Goal: Information Seeking & Learning: Learn about a topic

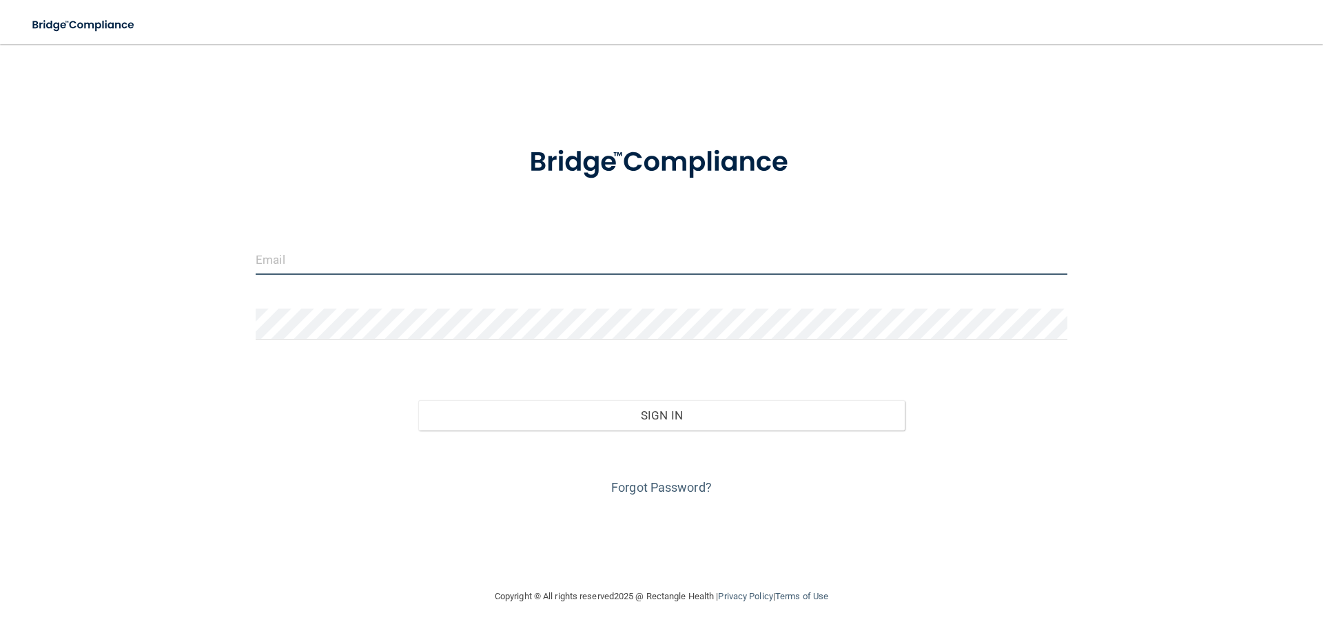
click at [353, 254] on input "email" at bounding box center [661, 259] width 811 height 31
type input "[EMAIL_ADDRESS][DOMAIN_NAME]"
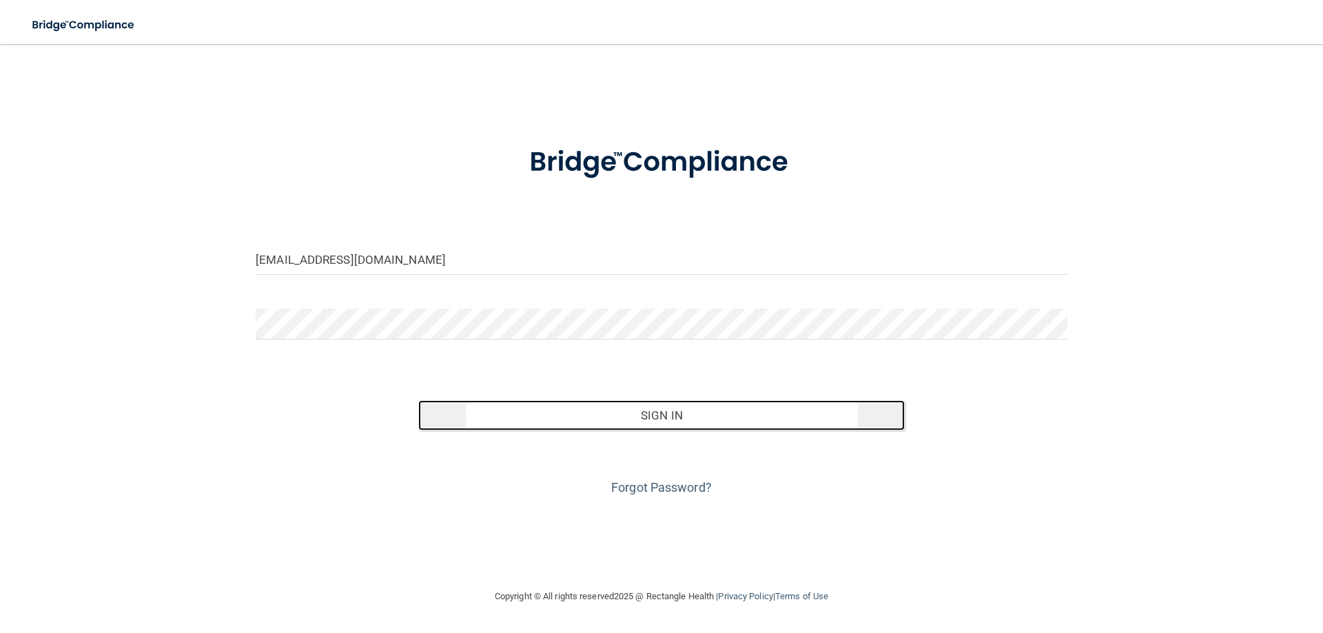
click at [654, 409] on button "Sign In" at bounding box center [661, 415] width 487 height 30
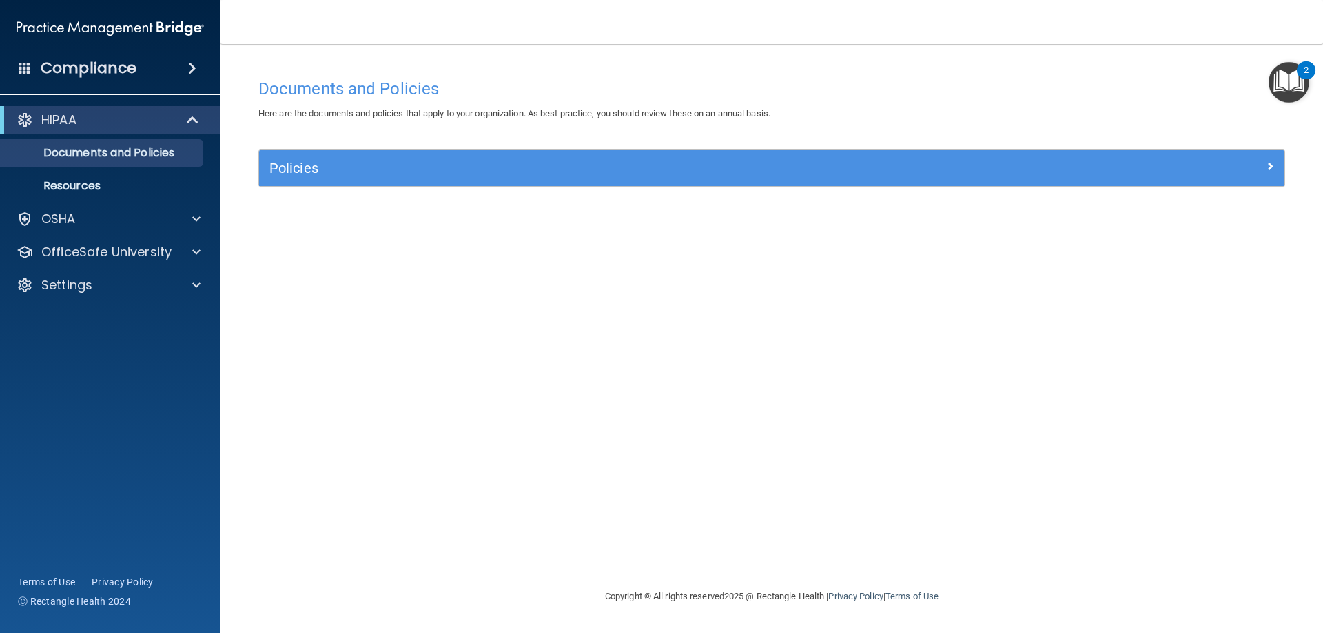
click at [1293, 72] on img "Open Resource Center, 2 new notifications" at bounding box center [1288, 82] width 41 height 41
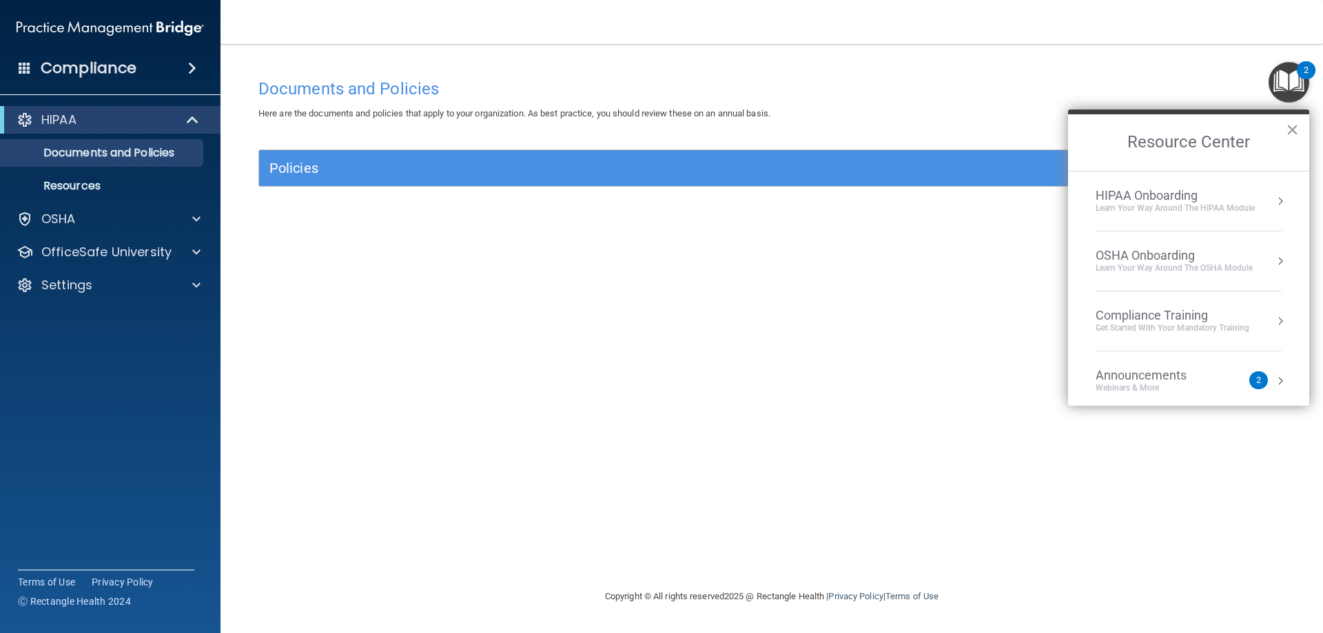
click at [1293, 122] on button "×" at bounding box center [1291, 129] width 13 height 22
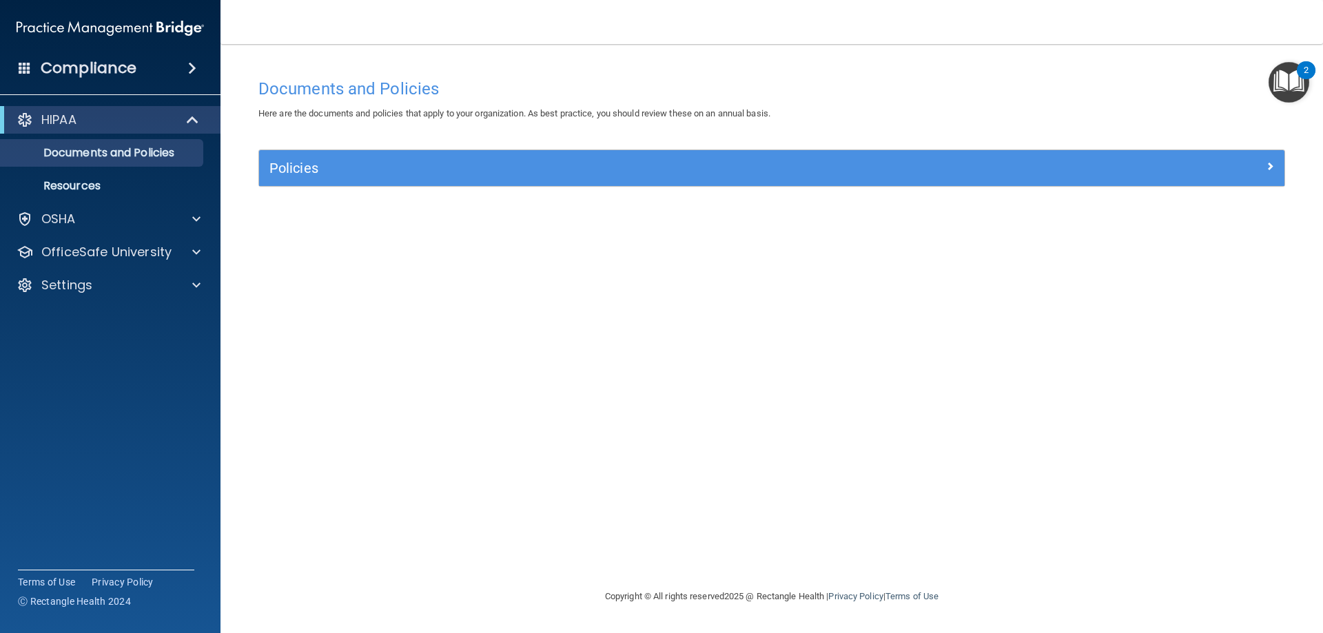
click at [797, 406] on div "Documents and Policies Here are the documents and policies that apply to your o…" at bounding box center [771, 330] width 1047 height 517
click at [114, 65] on h4 "Compliance" at bounding box center [89, 68] width 96 height 19
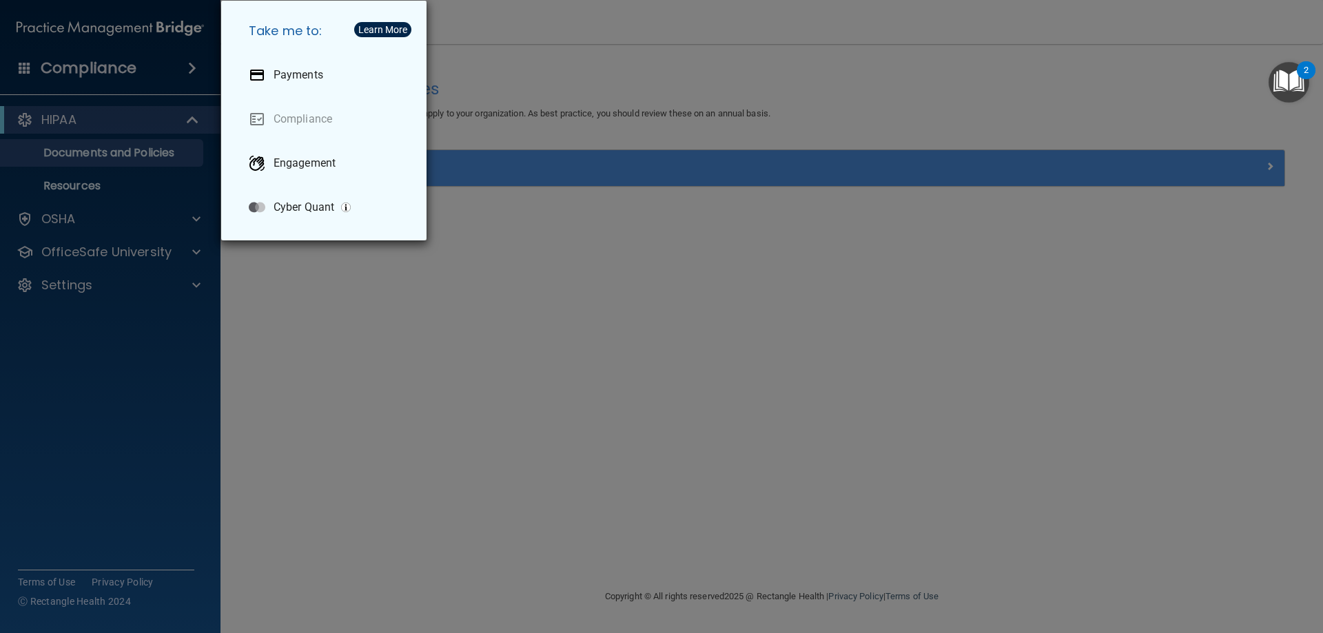
click at [474, 310] on div "Take me to: Payments Compliance Engagement Cyber Quant" at bounding box center [661, 316] width 1323 height 633
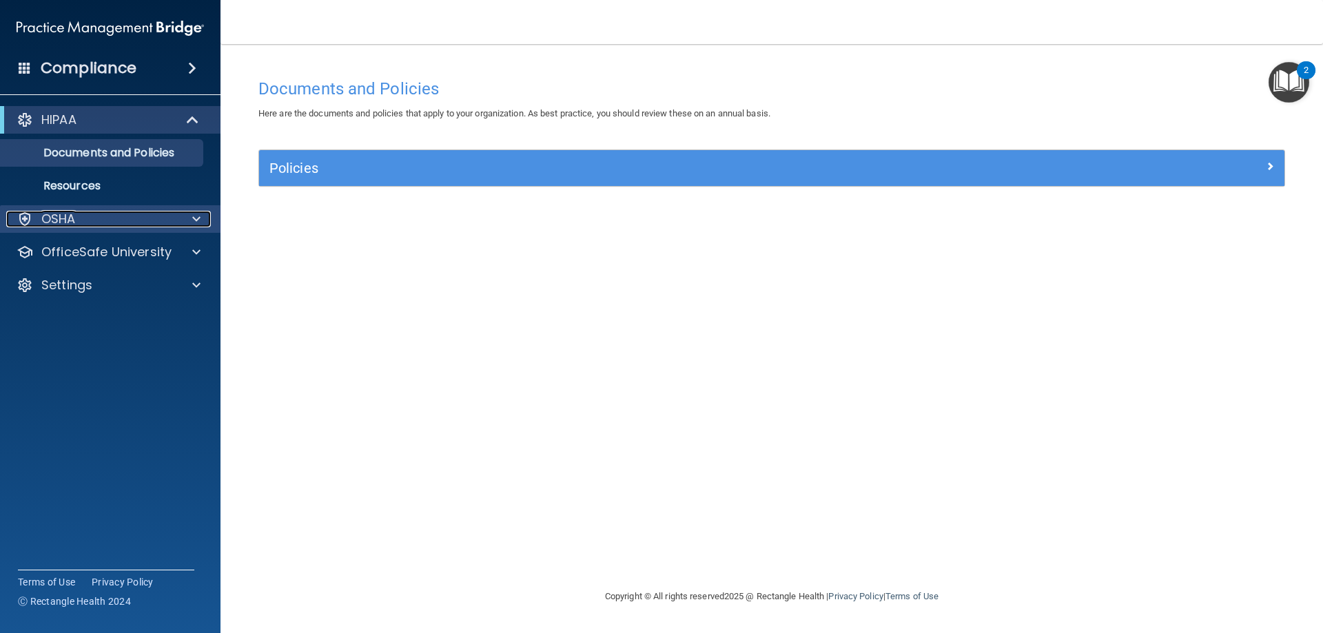
click at [167, 211] on div "OSHA" at bounding box center [91, 219] width 171 height 17
click at [165, 224] on div "OSHA" at bounding box center [91, 219] width 171 height 17
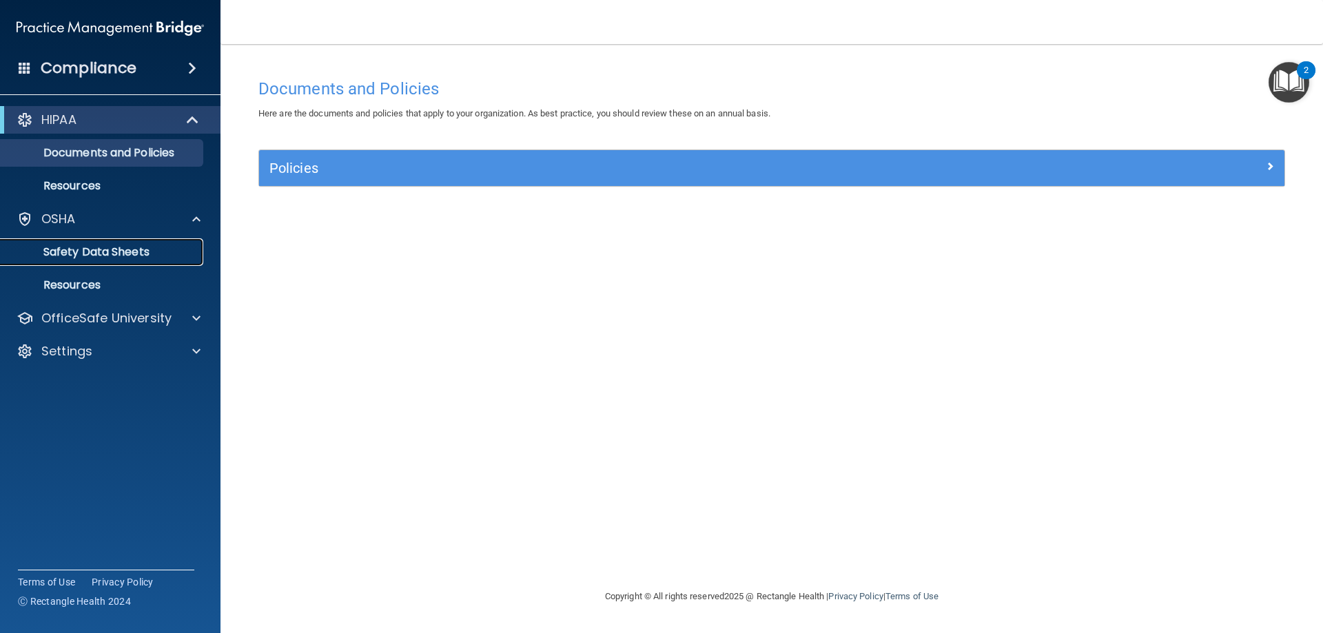
click at [172, 245] on link "Safety Data Sheets" at bounding box center [94, 252] width 217 height 28
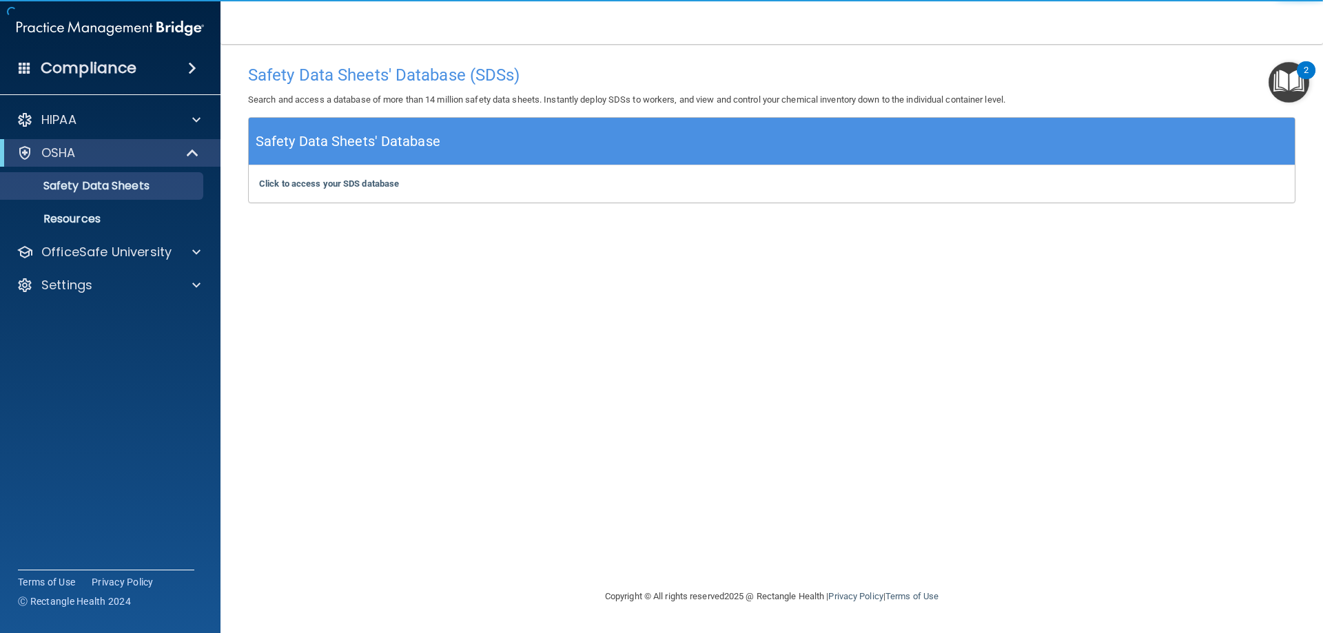
click at [504, 277] on div "Safety Data Sheets' Database (SDSs) Search and access a database of more than 1…" at bounding box center [771, 316] width 1047 height 517
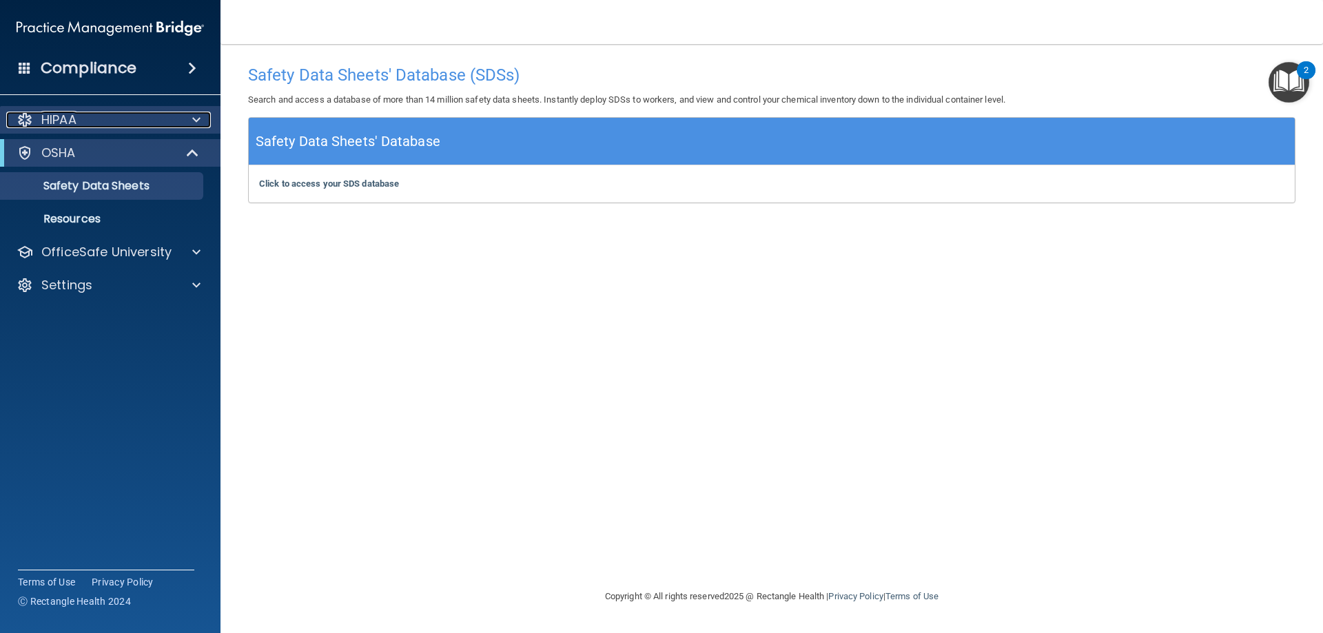
click at [189, 116] on div at bounding box center [194, 120] width 34 height 17
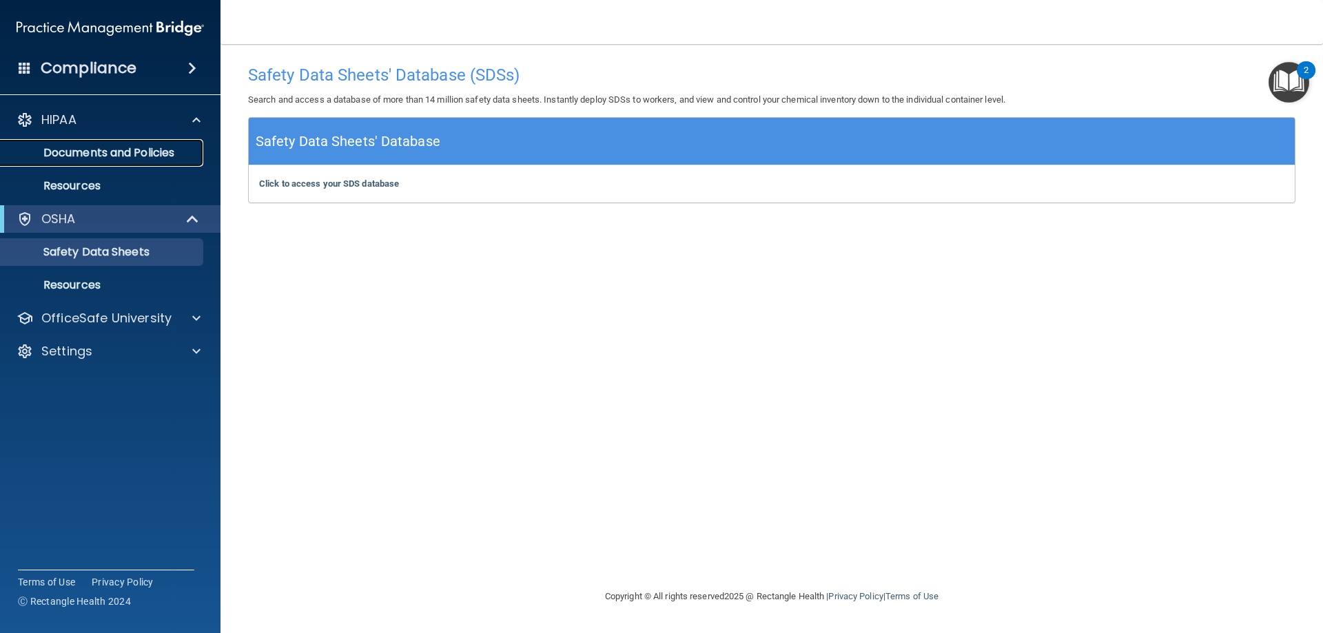
click at [162, 149] on p "Documents and Policies" at bounding box center [103, 153] width 188 height 14
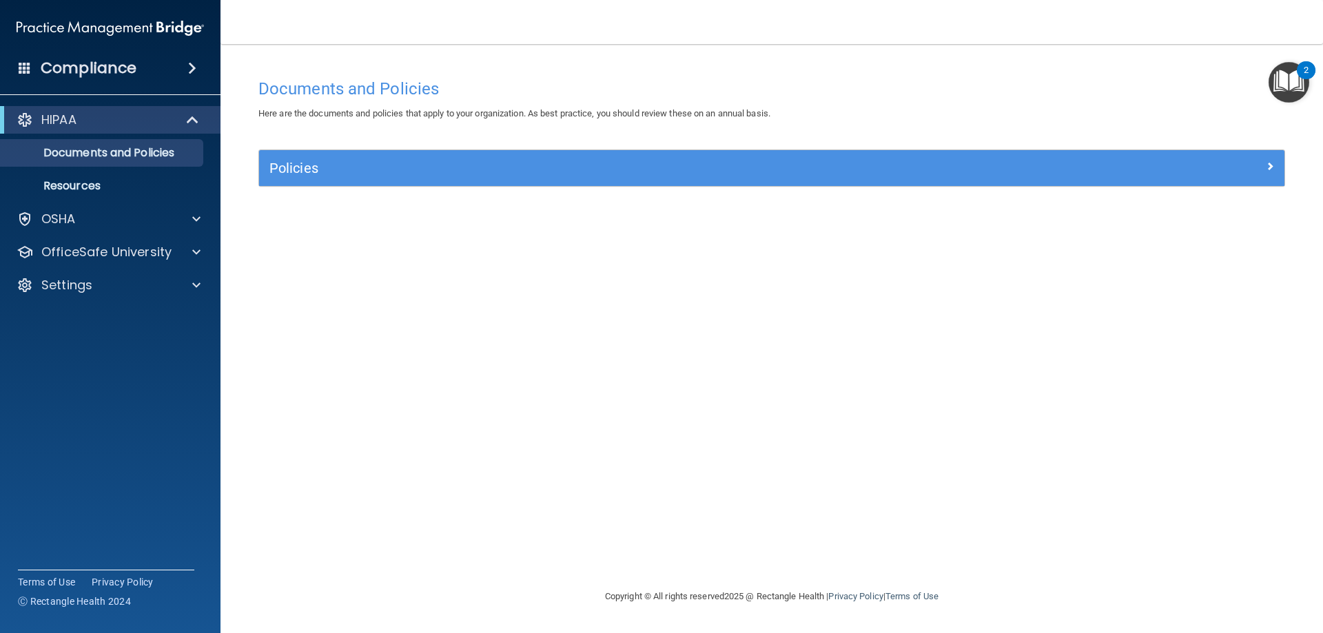
click at [189, 63] on span at bounding box center [192, 68] width 8 height 17
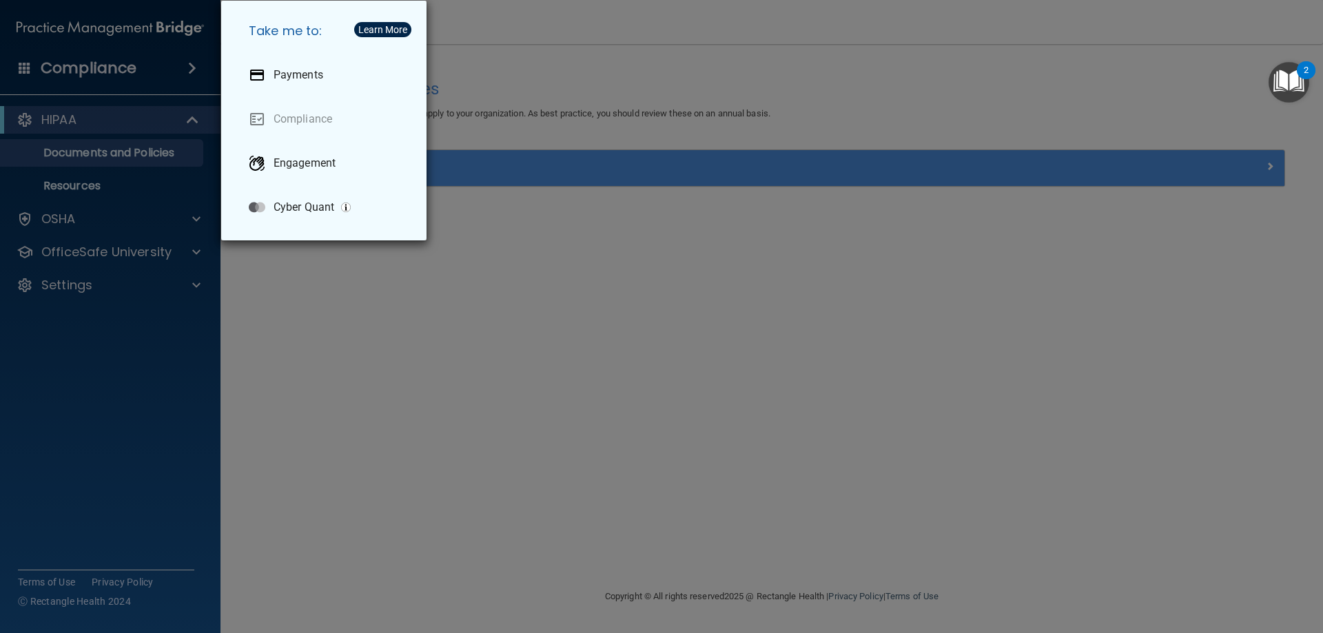
click at [877, 389] on div "Take me to: Payments Compliance Engagement Cyber Quant" at bounding box center [661, 316] width 1323 height 633
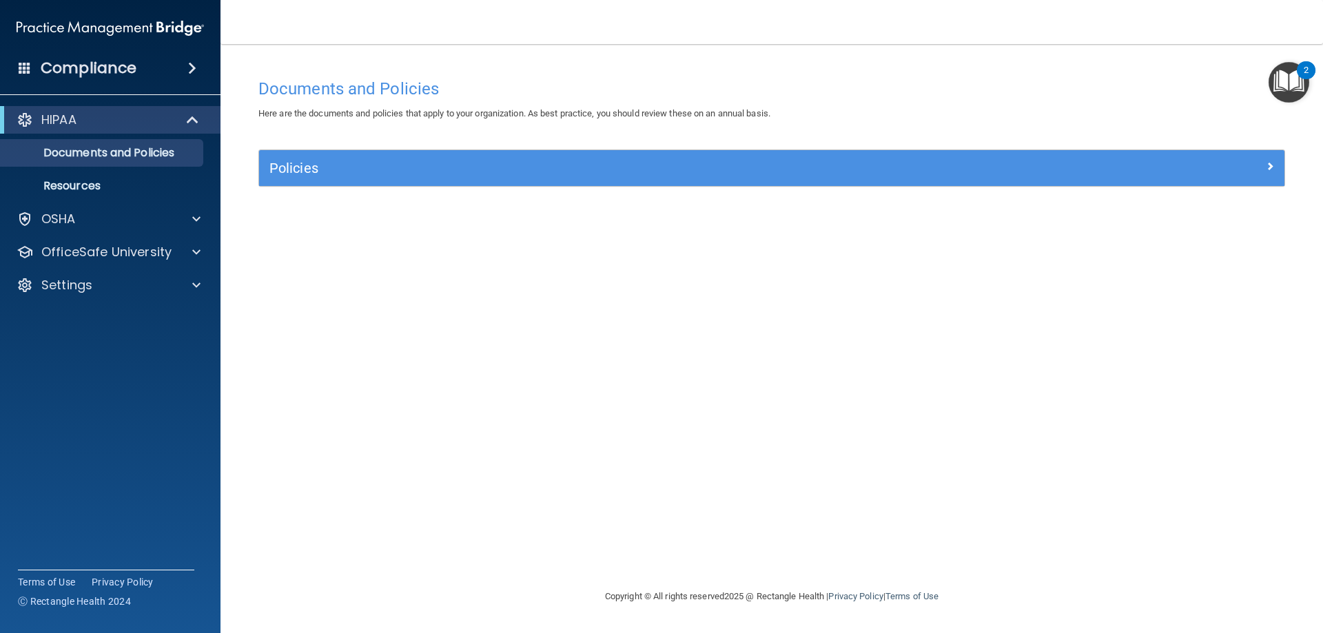
click at [1286, 76] on img "Open Resource Center, 2 new notifications" at bounding box center [1288, 82] width 41 height 41
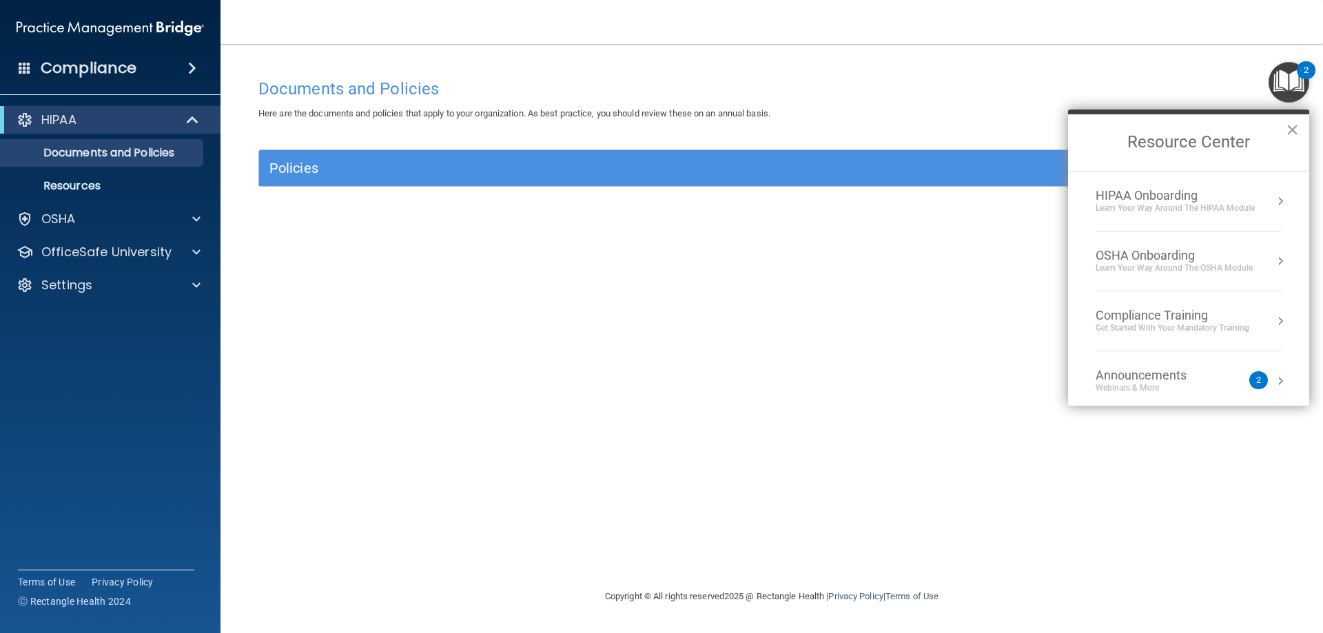
click at [1227, 318] on div "Compliance Training" at bounding box center [1172, 315] width 154 height 15
click at [393, 452] on div "Documents and Policies Here are the documents and policies that apply to your o…" at bounding box center [771, 330] width 1047 height 517
click at [1294, 127] on button "×" at bounding box center [1291, 129] width 13 height 22
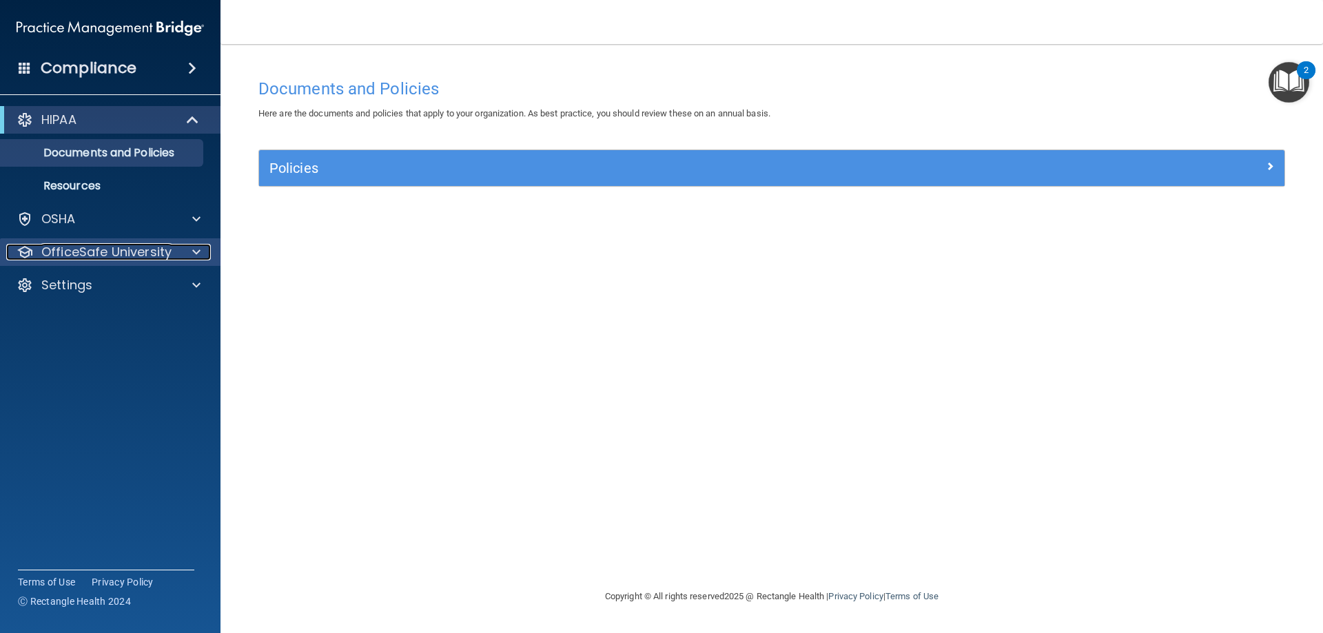
click at [164, 255] on p "OfficeSafe University" at bounding box center [106, 252] width 130 height 17
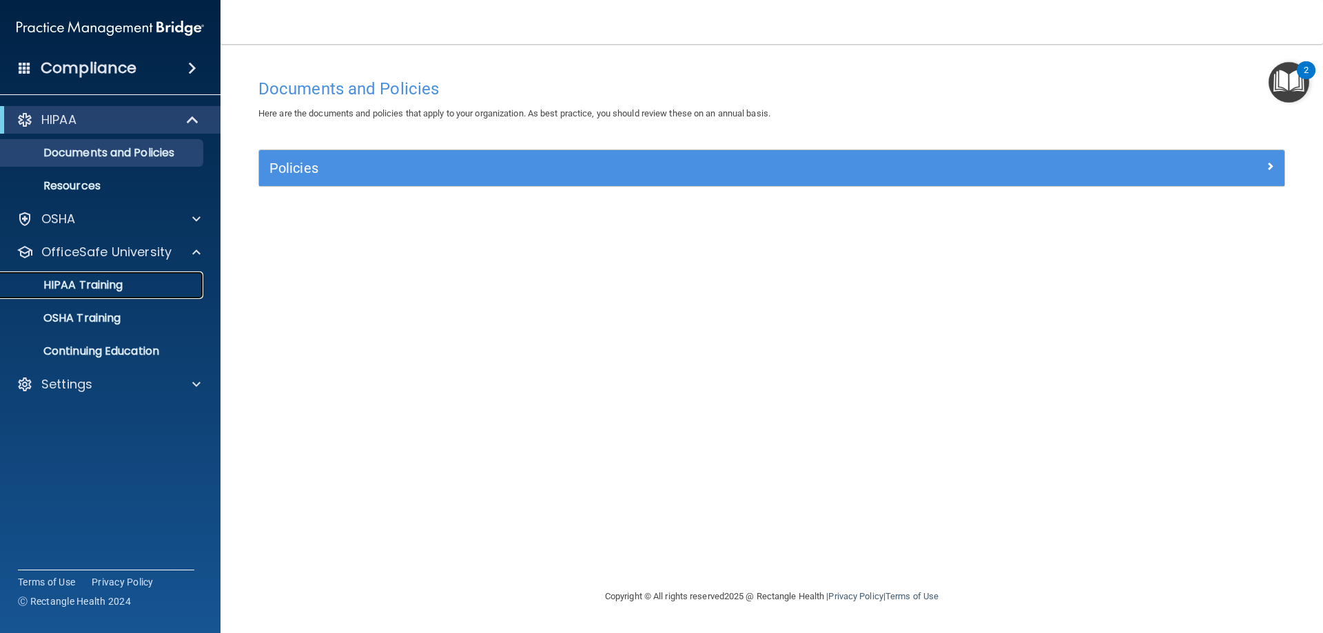
click at [90, 280] on p "HIPAA Training" at bounding box center [66, 285] width 114 height 14
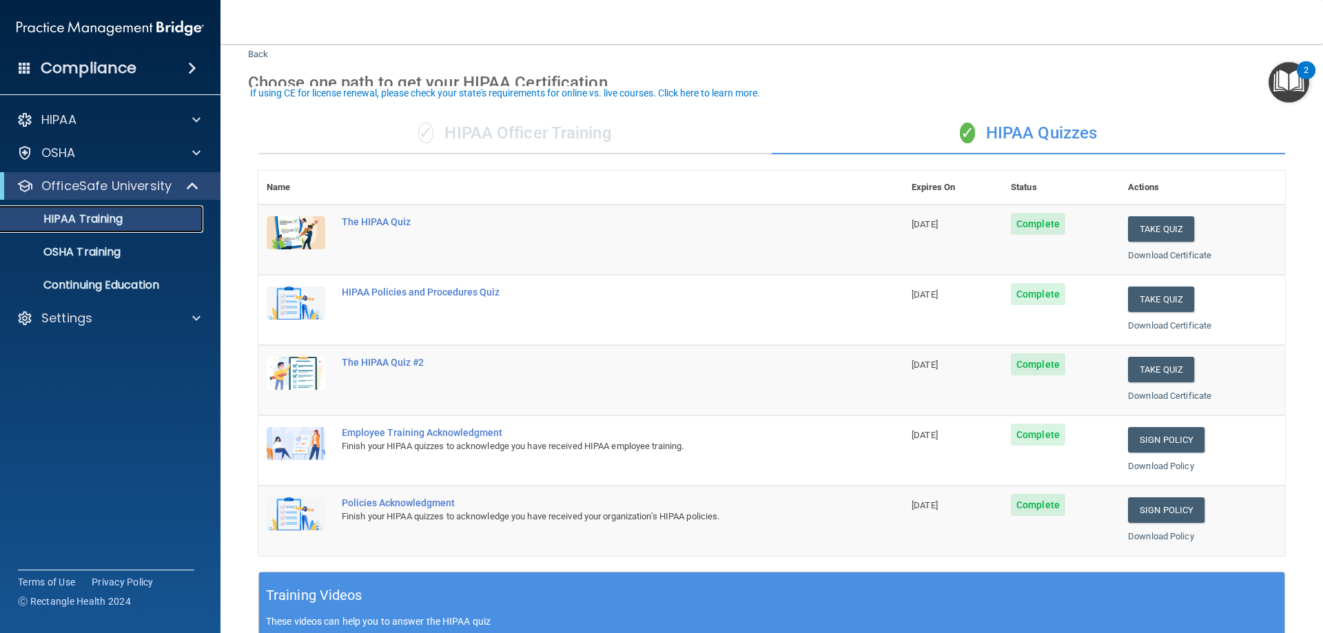
scroll to position [69, 0]
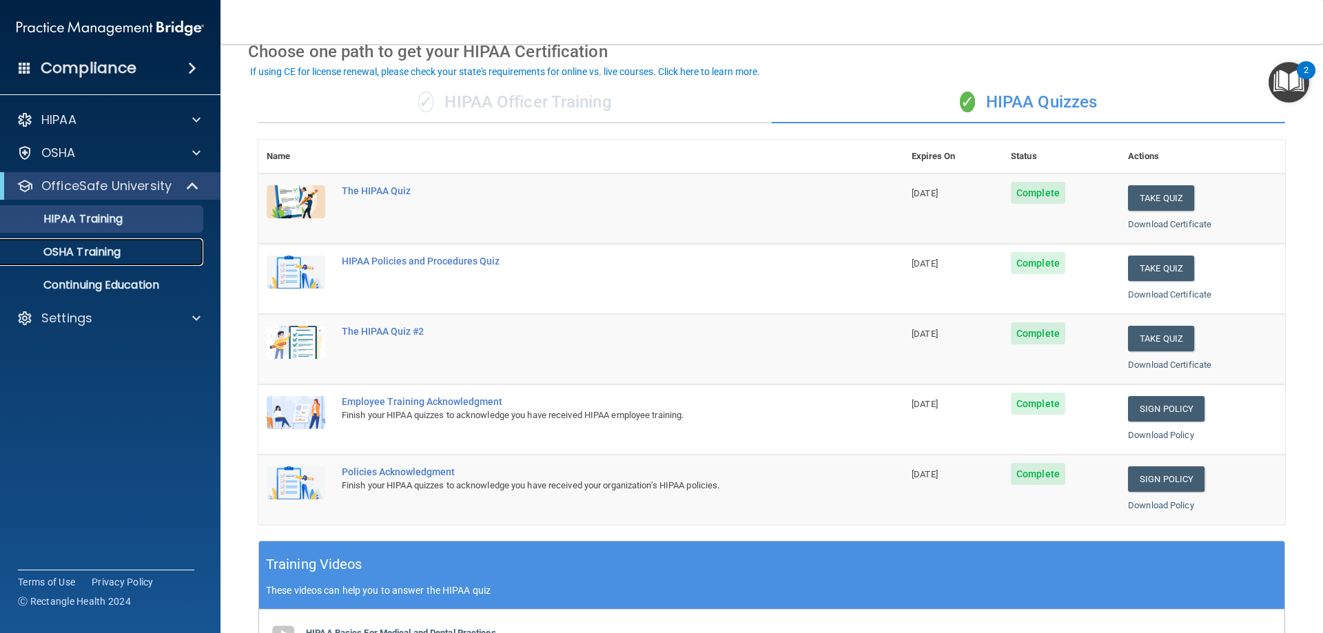
click at [137, 245] on div "OSHA Training" at bounding box center [103, 252] width 188 height 14
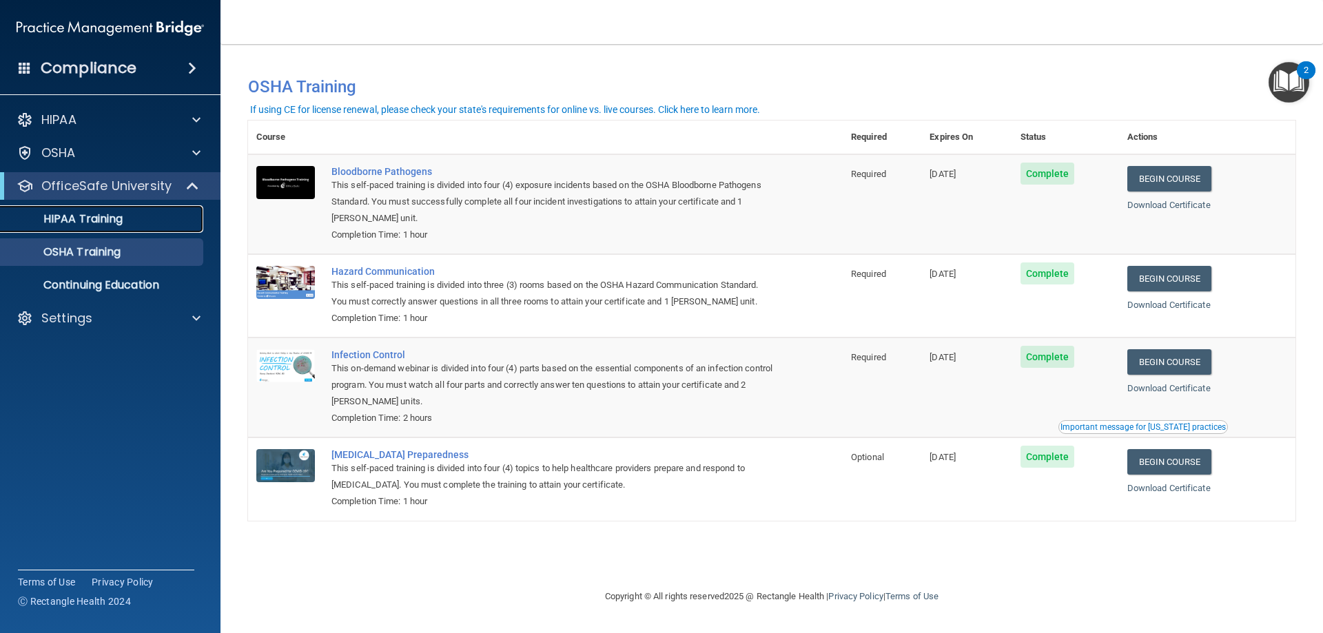
click at [115, 218] on p "HIPAA Training" at bounding box center [66, 219] width 114 height 14
